Goal: Find specific page/section: Find specific page/section

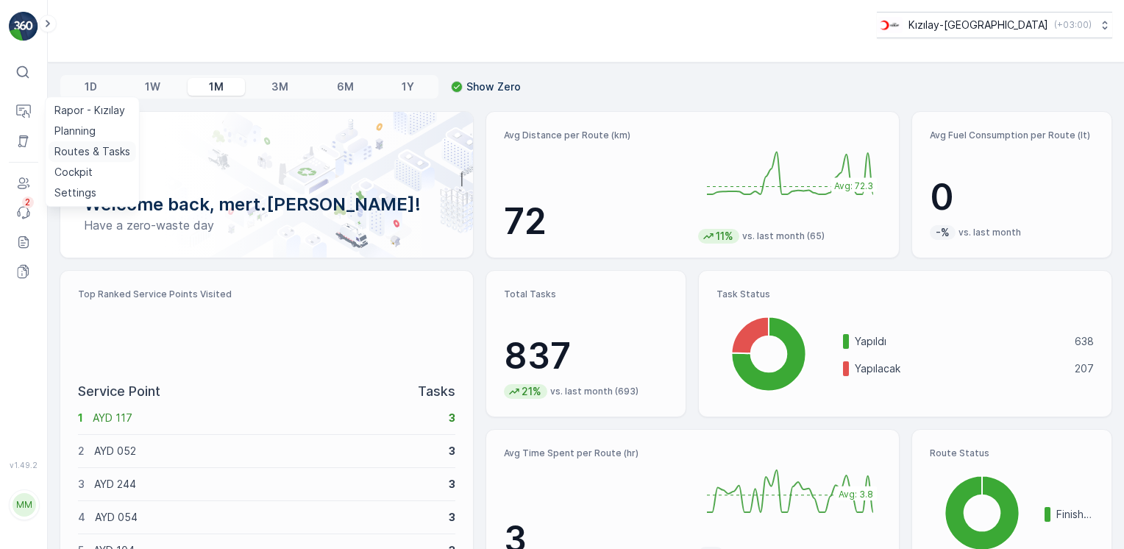
click at [74, 148] on p "Routes & Tasks" at bounding box center [92, 151] width 76 height 15
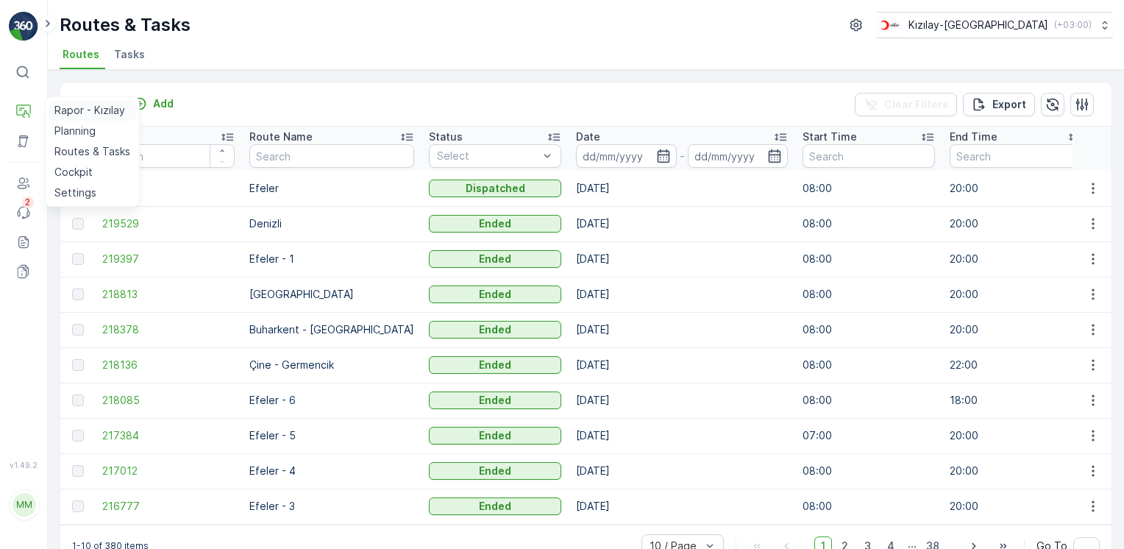
click at [60, 112] on p "Rapor - Kızılay" at bounding box center [89, 110] width 71 height 15
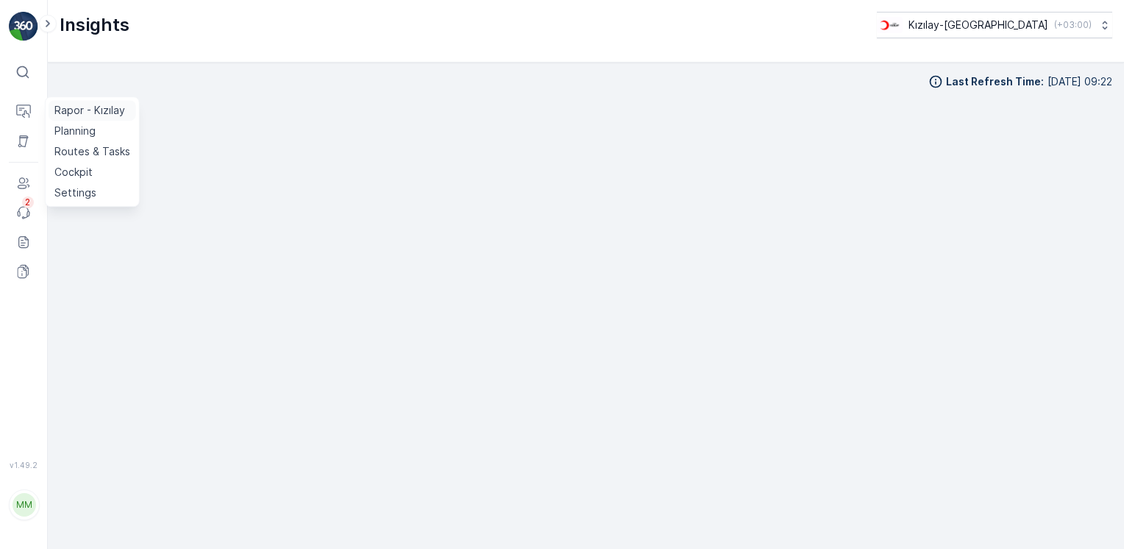
click at [85, 114] on p "Rapor - Kızılay" at bounding box center [89, 110] width 71 height 15
click at [118, 110] on p "Rapor - Kızılay" at bounding box center [89, 110] width 71 height 15
